Goal: Information Seeking & Learning: Check status

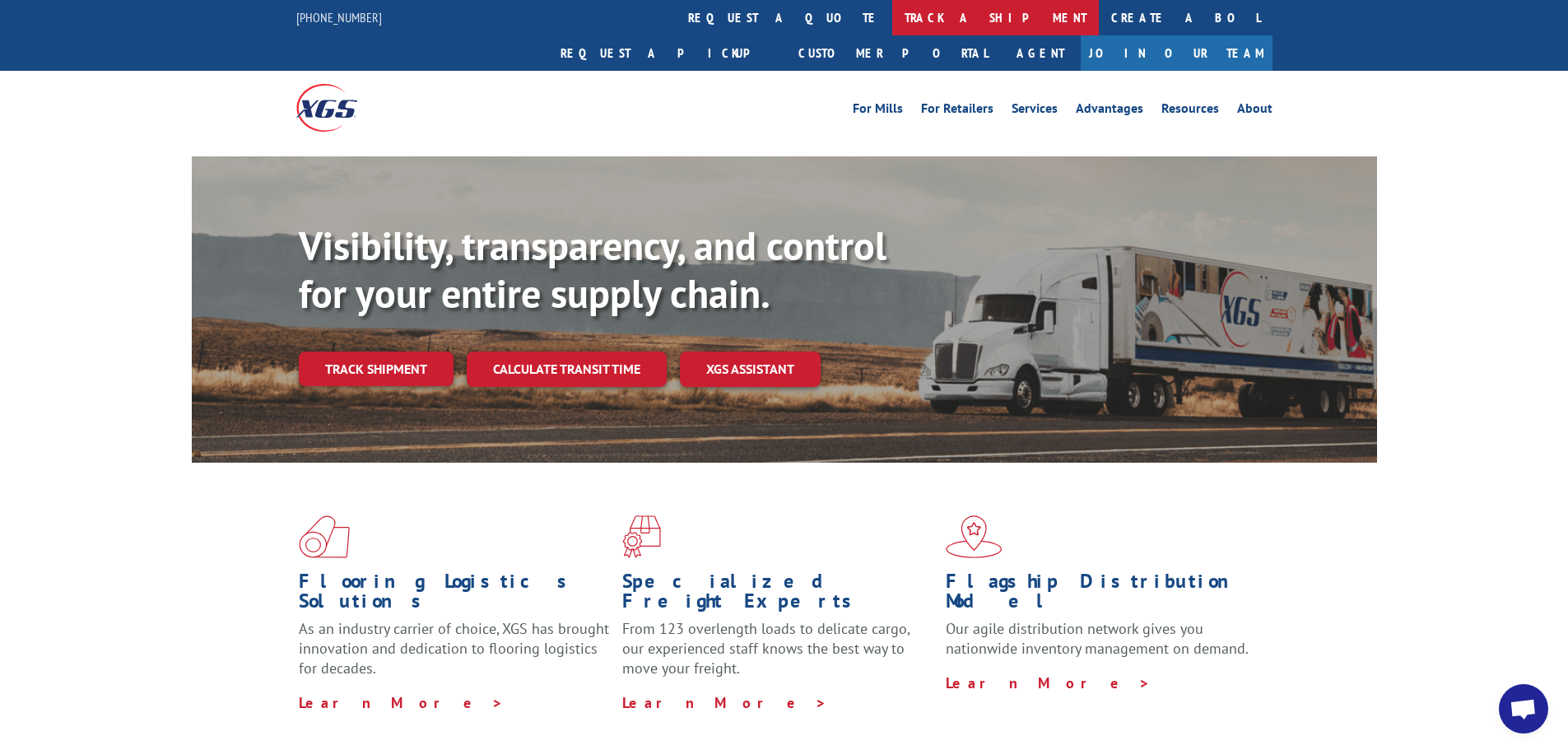
click at [893, 10] on link "track a shipment" at bounding box center [995, 18] width 206 height 36
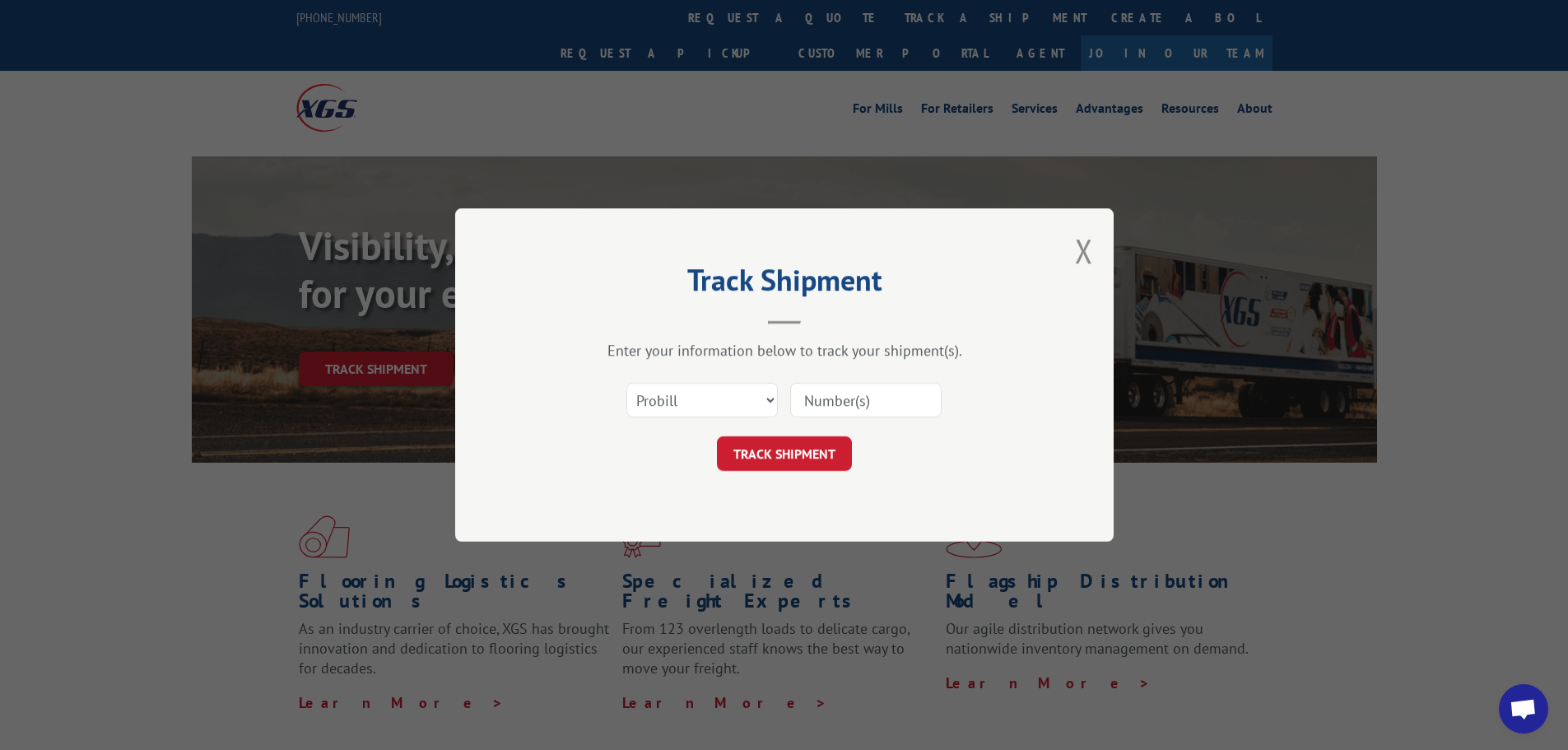
drag, startPoint x: 849, startPoint y: 412, endPoint x: 862, endPoint y: 393, distance: 23.0
click at [849, 412] on input at bounding box center [865, 400] width 151 height 35
type input "17562788"
click at [797, 457] on button "TRACK SHIPMENT" at bounding box center [784, 453] width 135 height 35
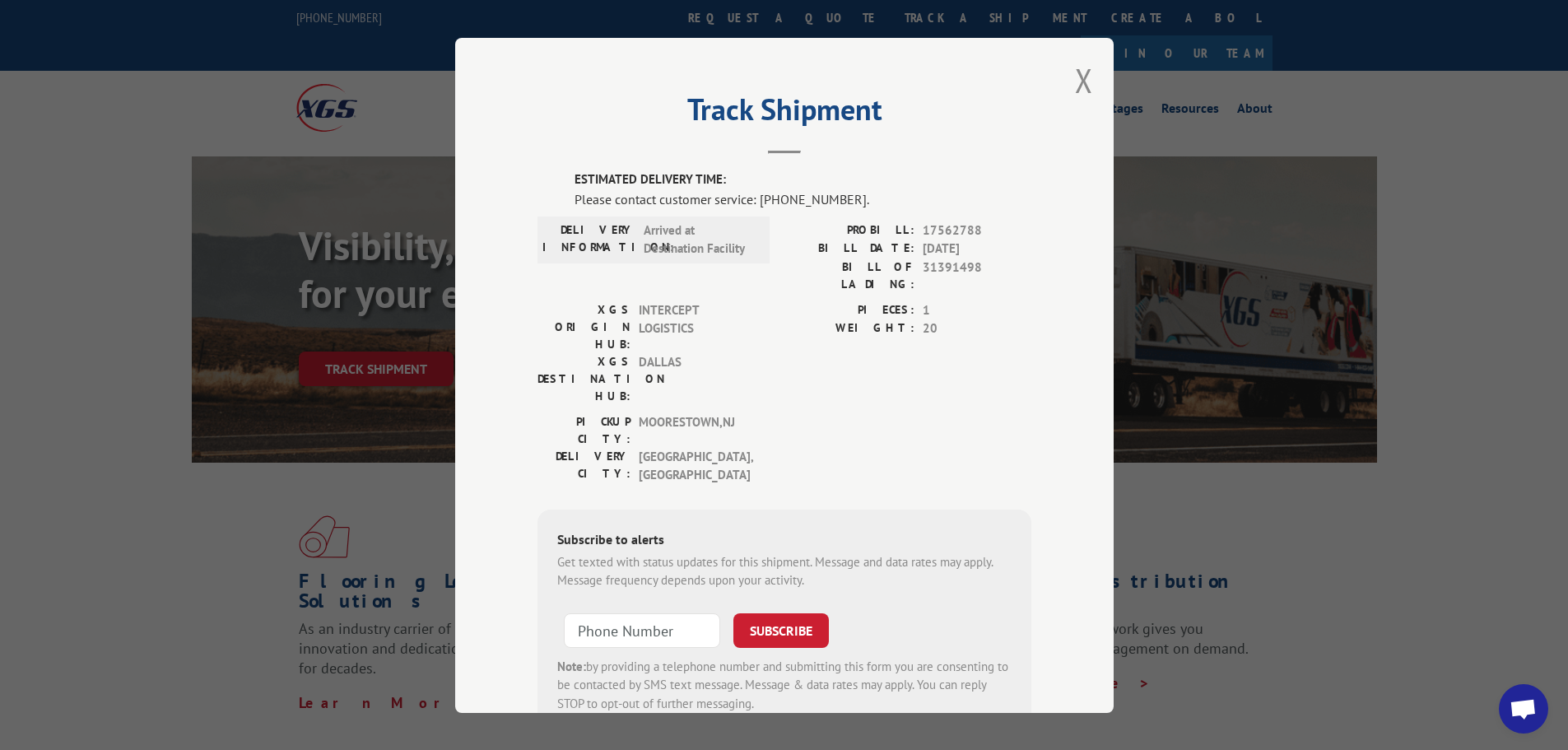
click at [925, 232] on span "17562788" at bounding box center [978, 229] width 109 height 19
copy span "17562788"
click at [1085, 73] on button "Close modal" at bounding box center [1084, 80] width 18 height 43
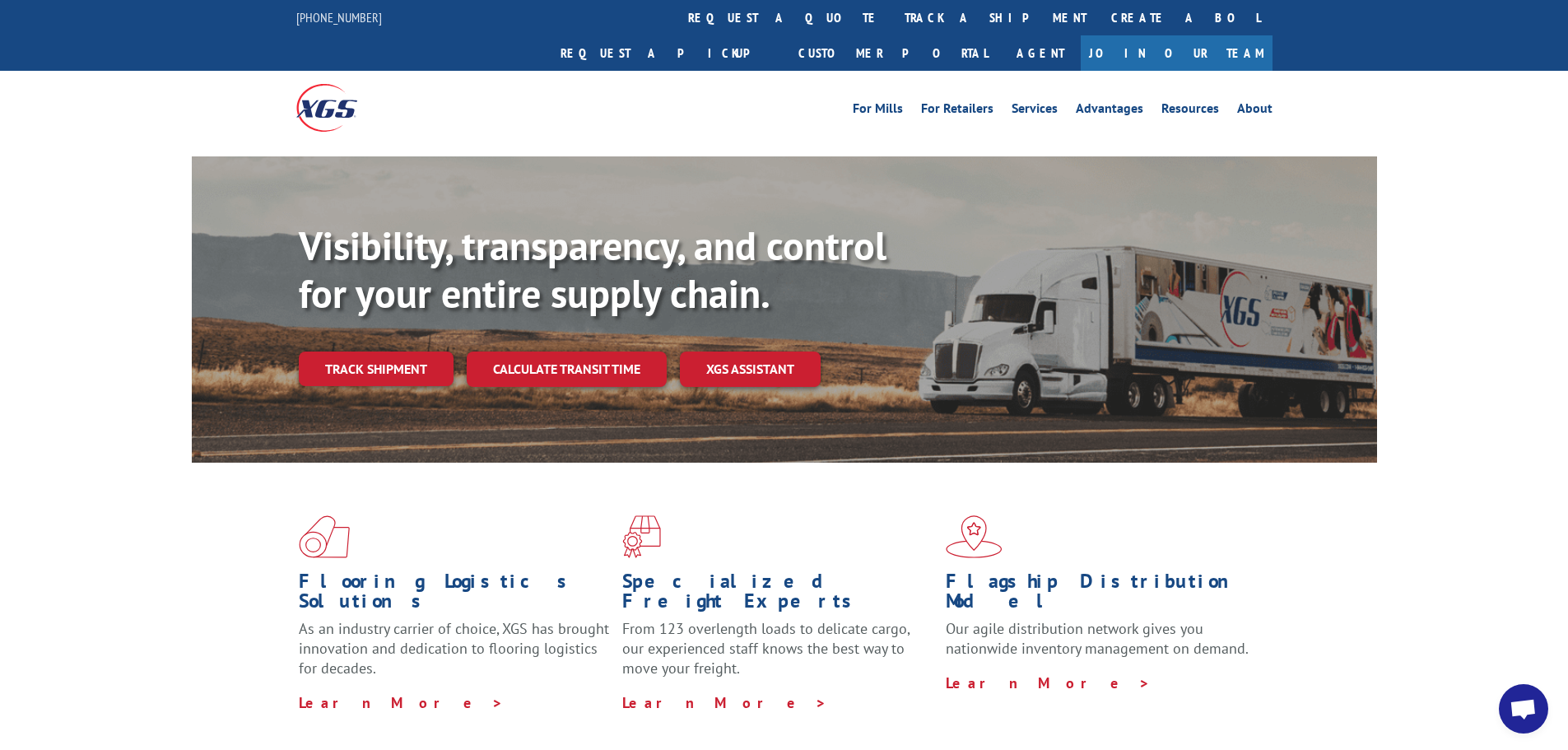
click at [1512, 701] on span "Open chat" at bounding box center [1524, 710] width 28 height 23
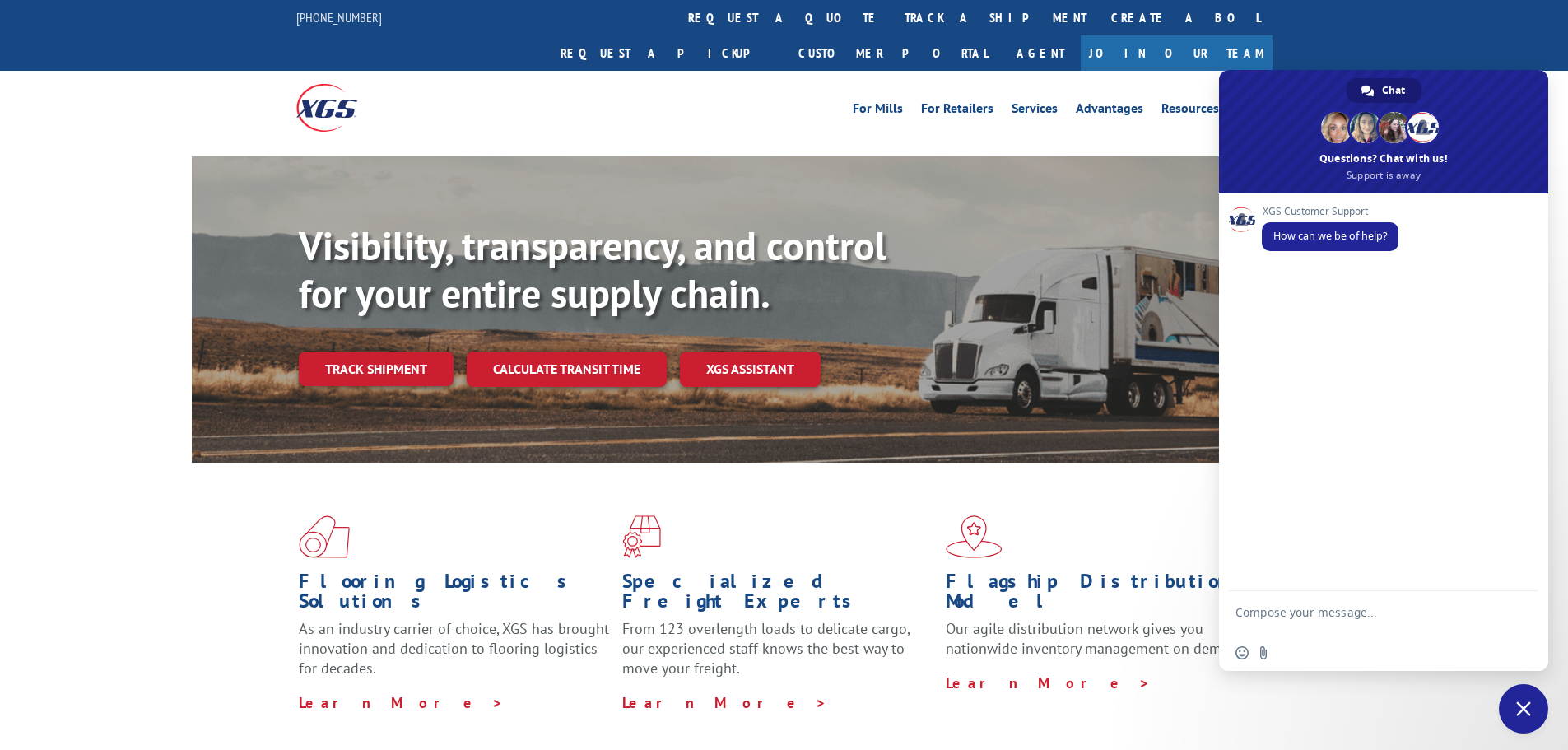
click at [1340, 621] on textarea "Compose your message..." at bounding box center [1365, 620] width 260 height 30
click at [1267, 612] on textarea "Compose your message..." at bounding box center [1365, 620] width 260 height 30
click at [893, 18] on link "track a shipment" at bounding box center [995, 18] width 206 height 36
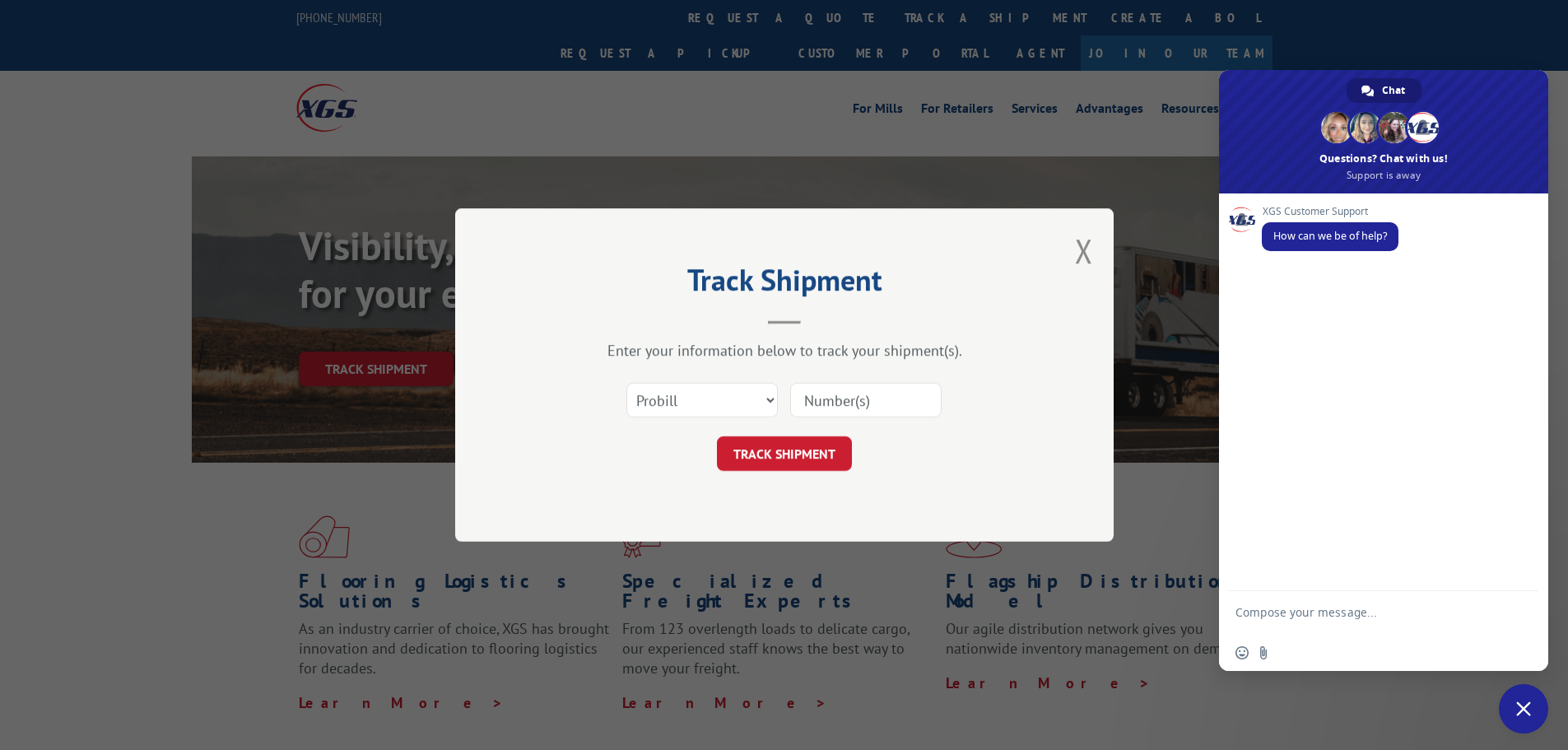
click at [831, 412] on div at bounding box center [865, 400] width 151 height 38
click at [834, 407] on input at bounding box center [865, 400] width 151 height 35
paste input "17562788"
type input "17562788"
click at [770, 466] on button "TRACK SHIPMENT" at bounding box center [784, 453] width 135 height 35
